Goal: Task Accomplishment & Management: Complete application form

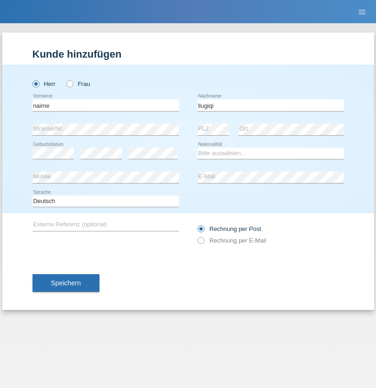
type input "llugiqi"
select select "CH"
radio input "true"
click at [105, 105] on input "text" at bounding box center [106, 105] width 146 height 12
type input "Shaban"
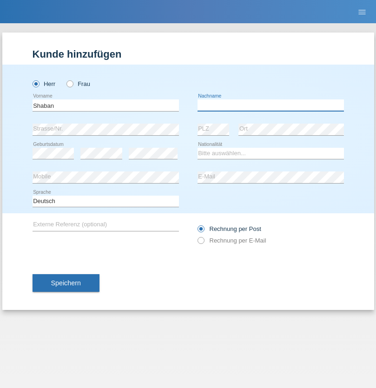
click at [270, 105] on input "text" at bounding box center [270, 105] width 146 height 12
type input "llugiqi"
select select "CH"
radio input "true"
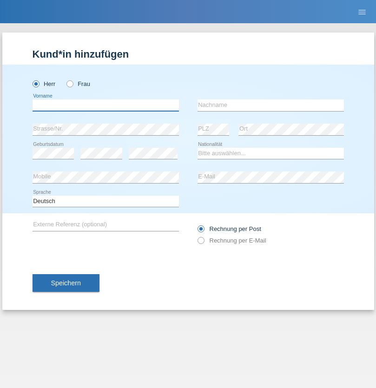
click at [105, 105] on input "text" at bounding box center [106, 105] width 146 height 12
type input "Djordjevic"
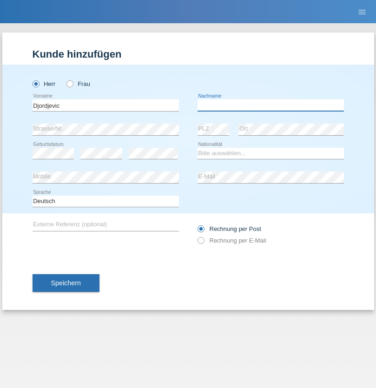
click at [270, 105] on input "text" at bounding box center [270, 105] width 146 height 12
type input "Radosav"
select select "RS"
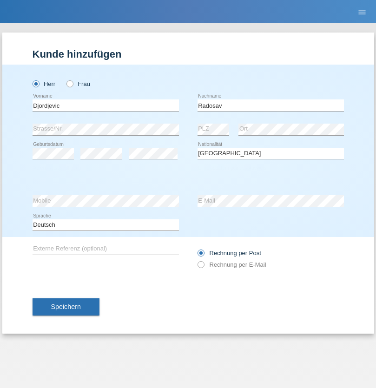
select select "C"
select select "10"
select select "03"
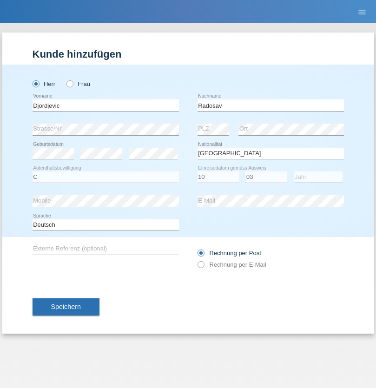
select select "1989"
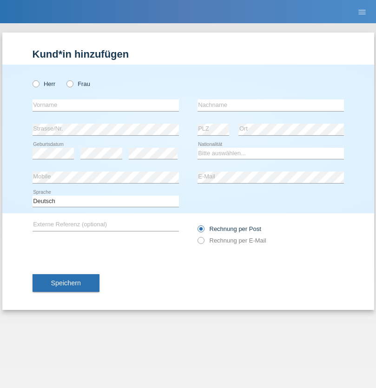
radio input "true"
click at [105, 105] on input "text" at bounding box center [106, 105] width 146 height 12
type input "Silvia"
click at [270, 105] on input "text" at bounding box center [270, 105] width 146 height 12
type input "Patera"
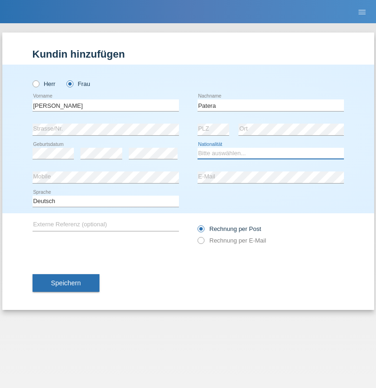
select select "CH"
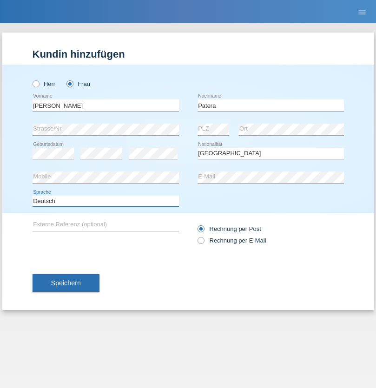
select select "en"
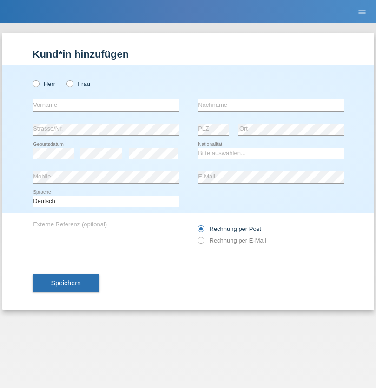
radio input "true"
click at [105, 105] on input "text" at bounding box center [106, 105] width 146 height 12
type input "[PERSON_NAME]"
click at [270, 105] on input "text" at bounding box center [270, 105] width 146 height 12
type input "Sakhi"
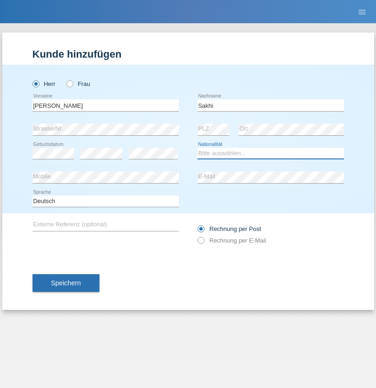
select select "IT"
select select "C"
select select "24"
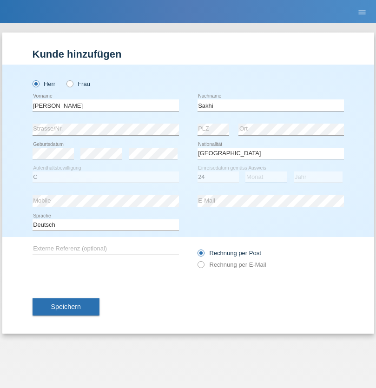
select select "10"
select select "2021"
